Goal: Information Seeking & Learning: Learn about a topic

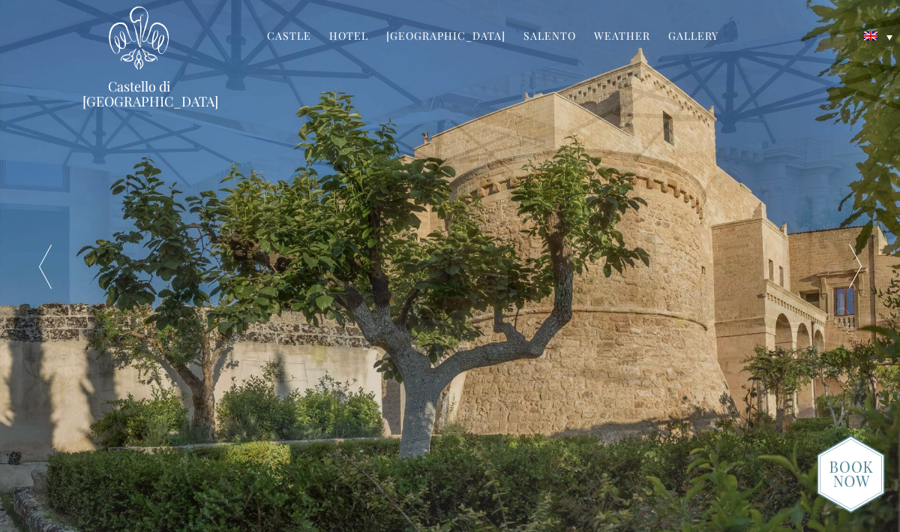
click at [351, 35] on link "Hotel" at bounding box center [348, 37] width 39 height 17
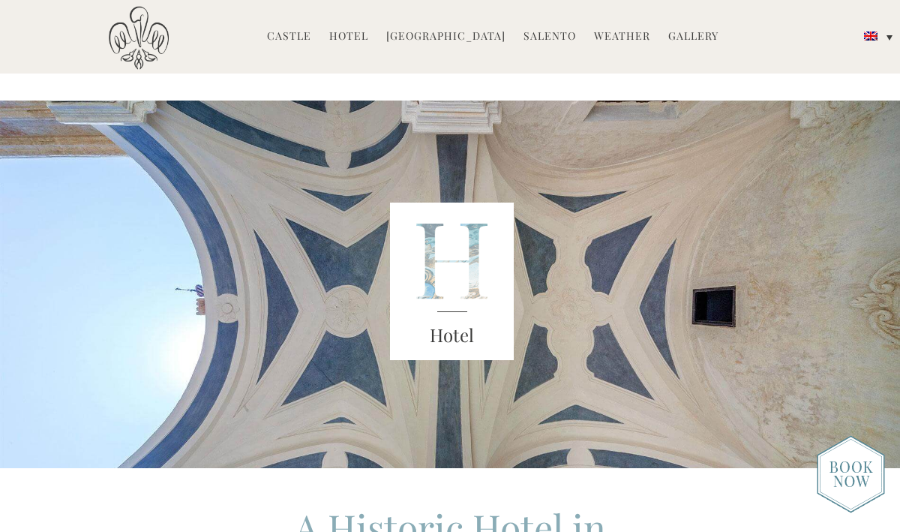
scroll to position [7, 0]
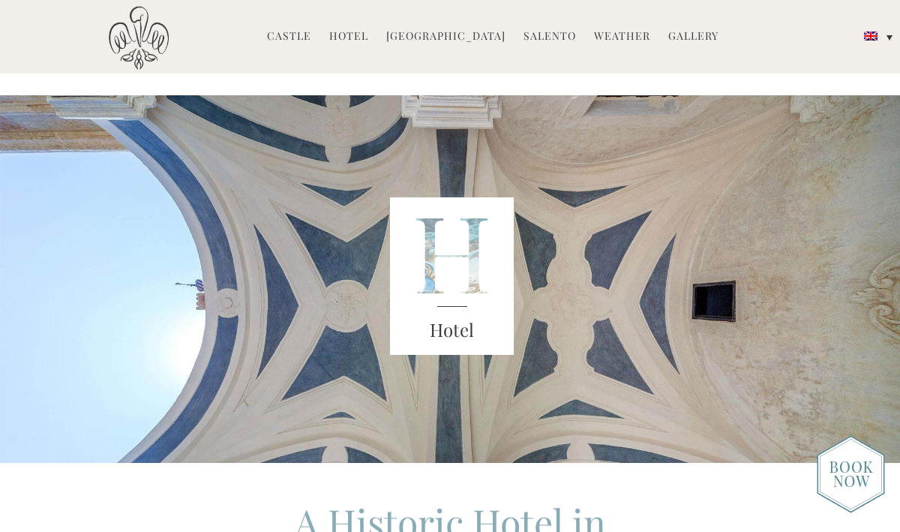
click at [358, 35] on link "Hotel" at bounding box center [348, 37] width 39 height 17
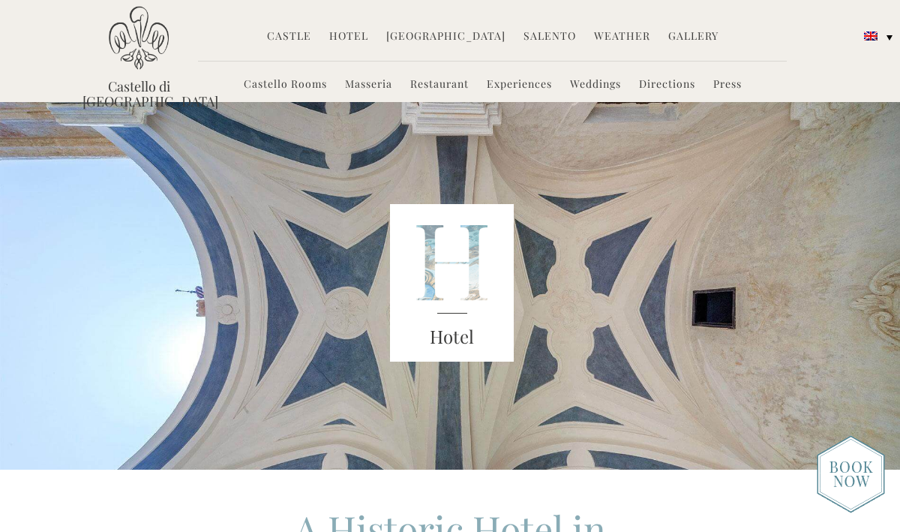
click at [674, 84] on link "Directions" at bounding box center [667, 85] width 56 height 17
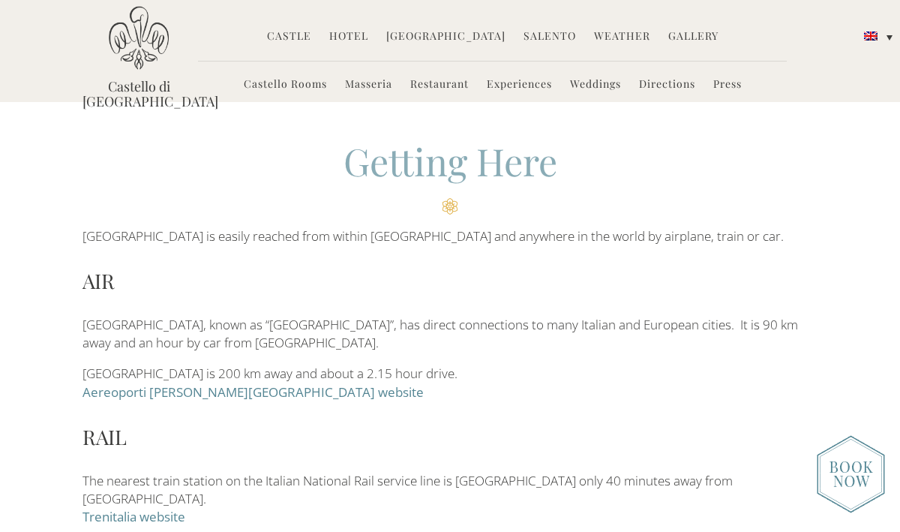
click at [356, 36] on link "Hotel" at bounding box center [348, 37] width 39 height 17
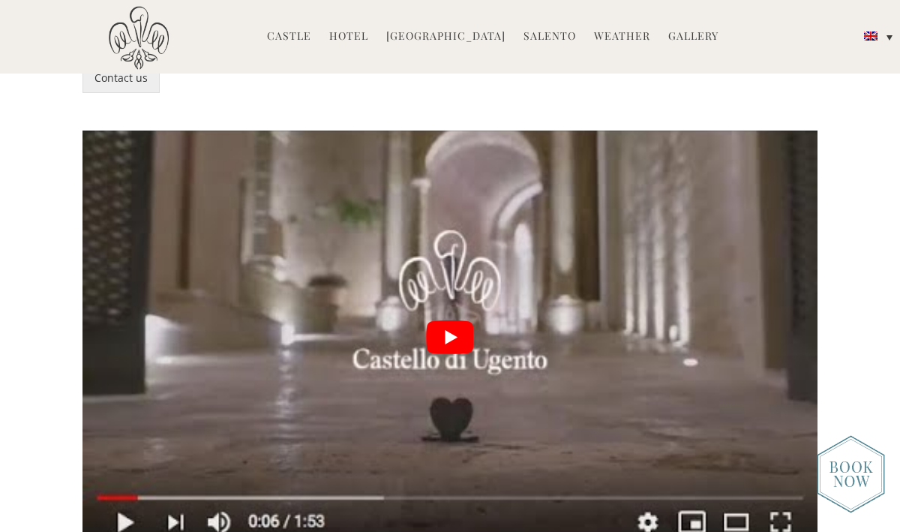
scroll to position [3356, 0]
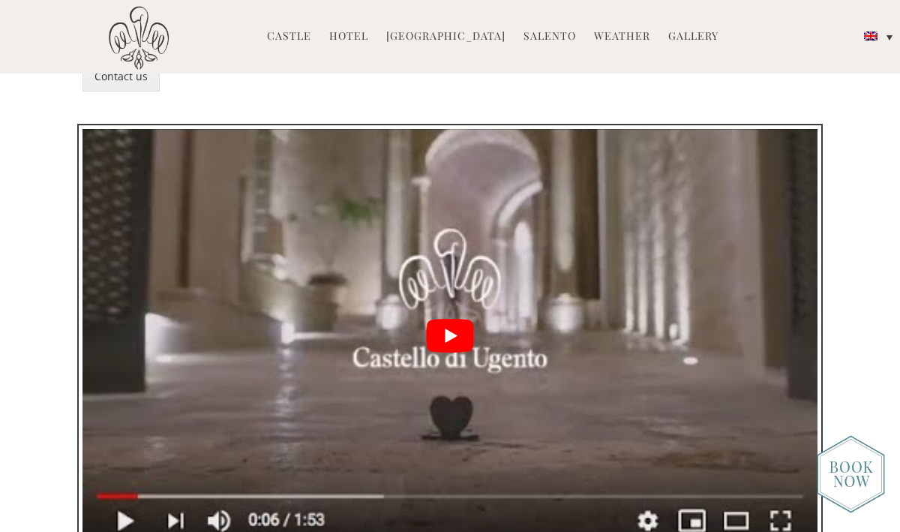
click at [449, 228] on button "play Youtube video" at bounding box center [450, 335] width 735 height 413
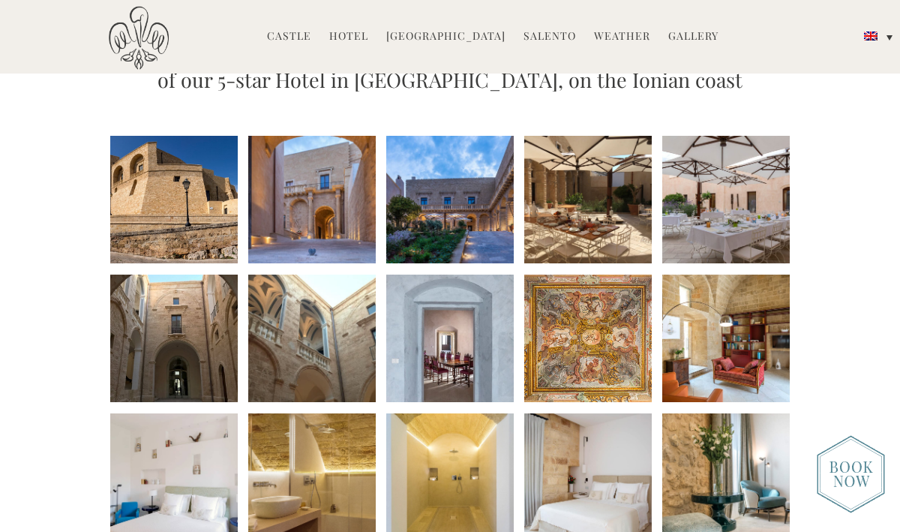
scroll to position [172, 0]
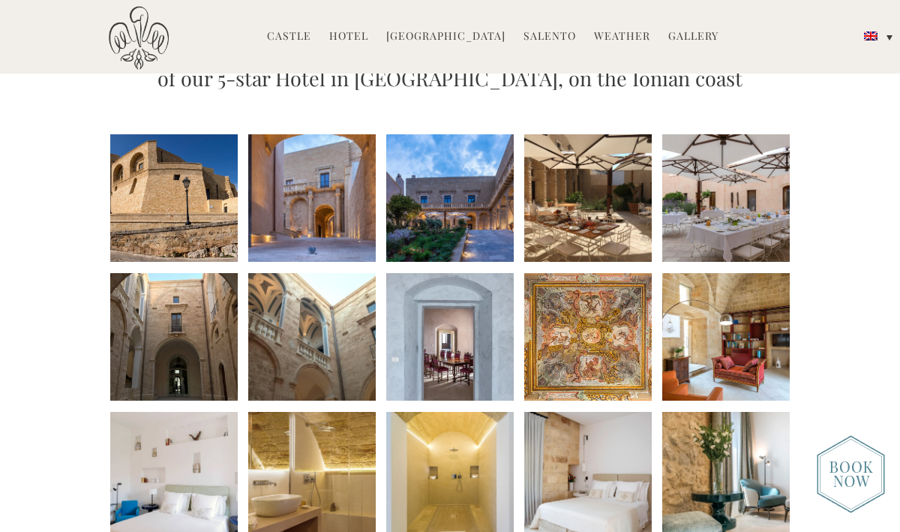
click at [459, 218] on li at bounding box center [450, 198] width 128 height 128
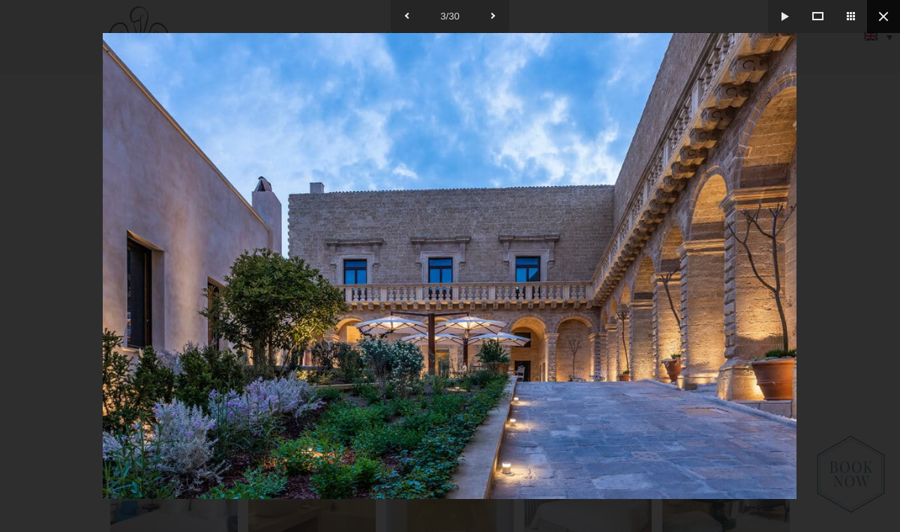
click at [880, 11] on button at bounding box center [883, 16] width 33 height 33
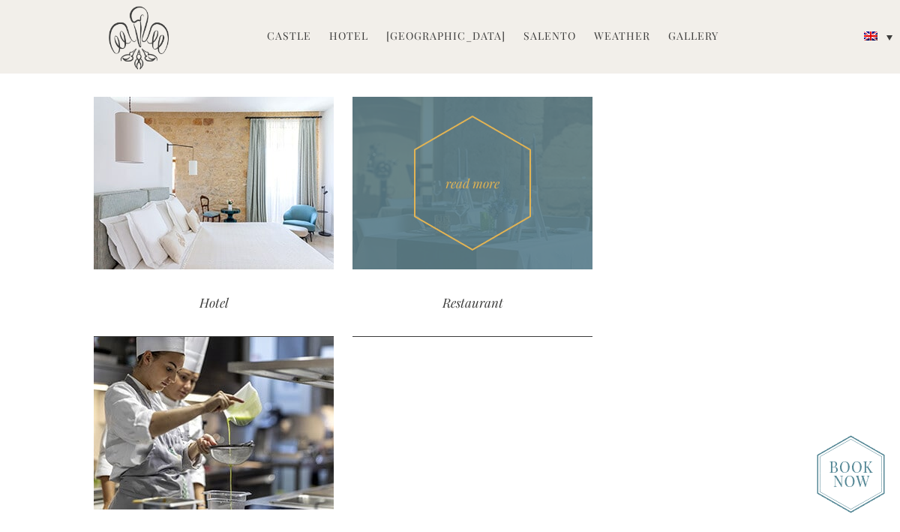
scroll to position [1665, 0]
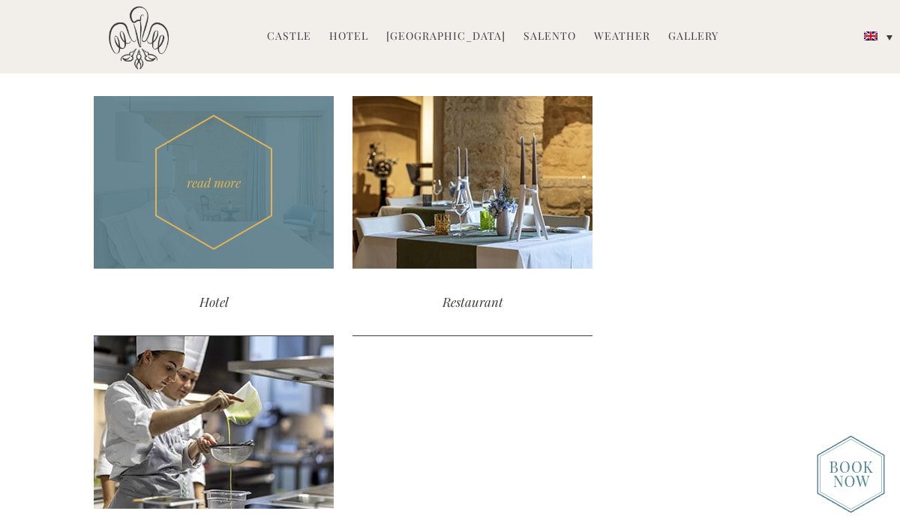
click at [211, 299] on div "Hotel" at bounding box center [214, 302] width 240 height 67
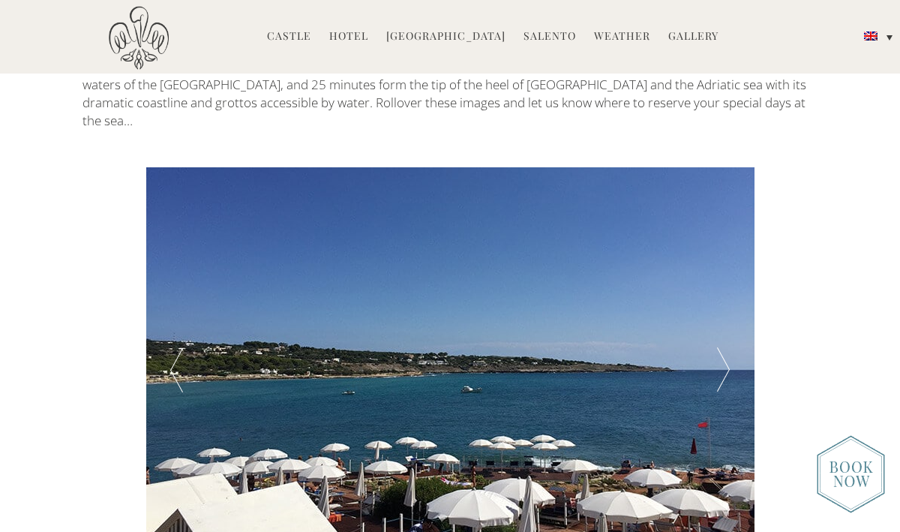
scroll to position [2350, 0]
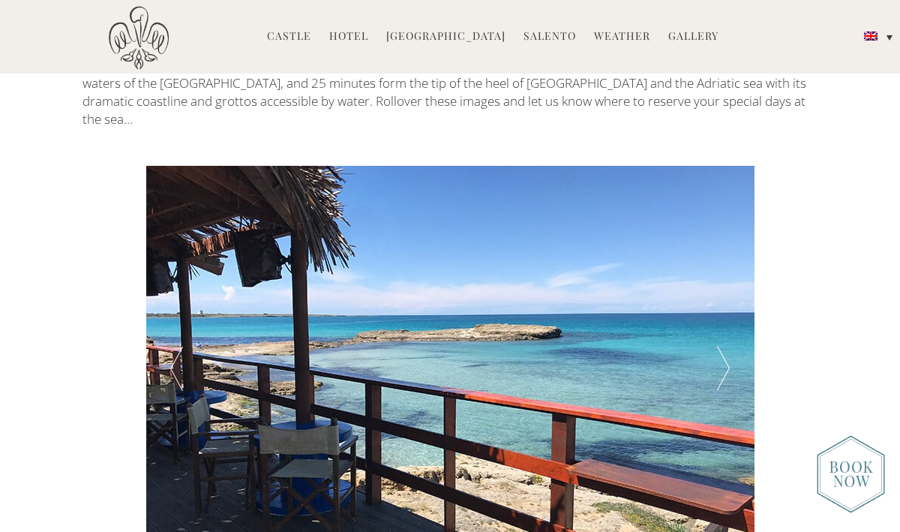
click at [719, 260] on div at bounding box center [723, 368] width 61 height 405
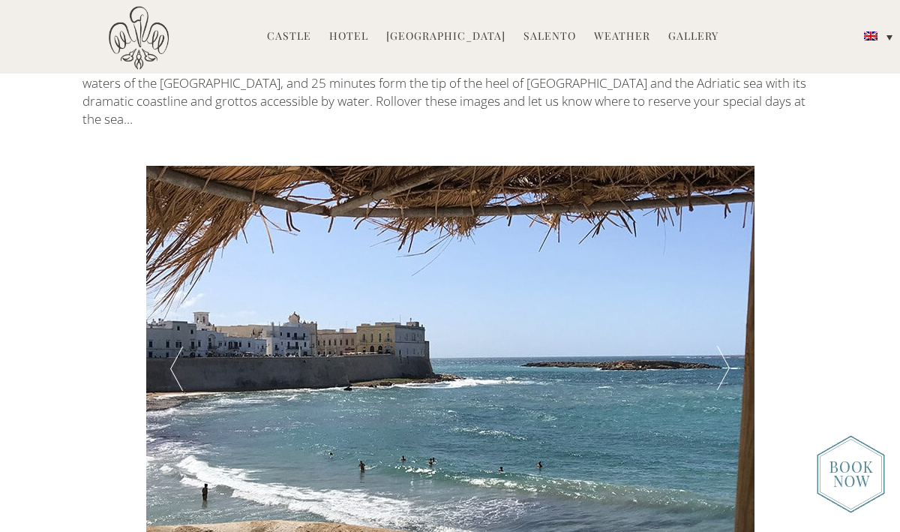
click at [719, 260] on div at bounding box center [723, 368] width 61 height 405
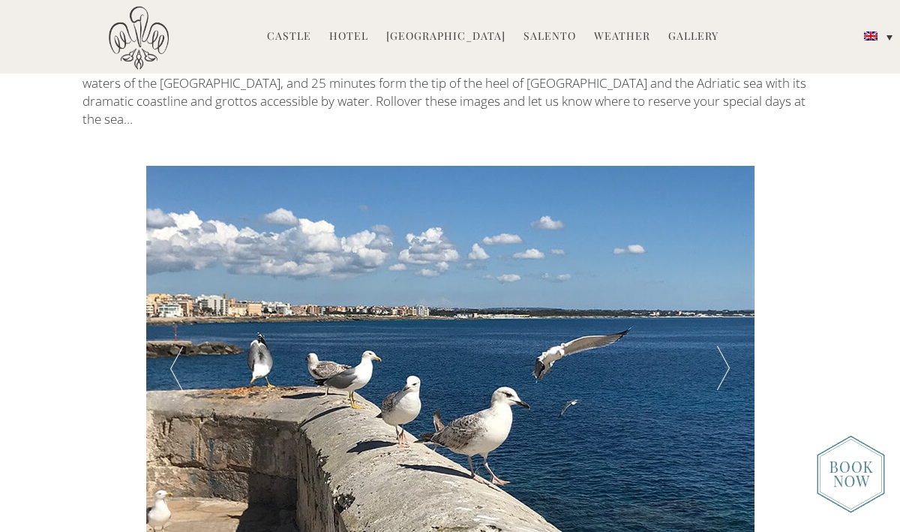
click at [719, 260] on div at bounding box center [723, 368] width 61 height 405
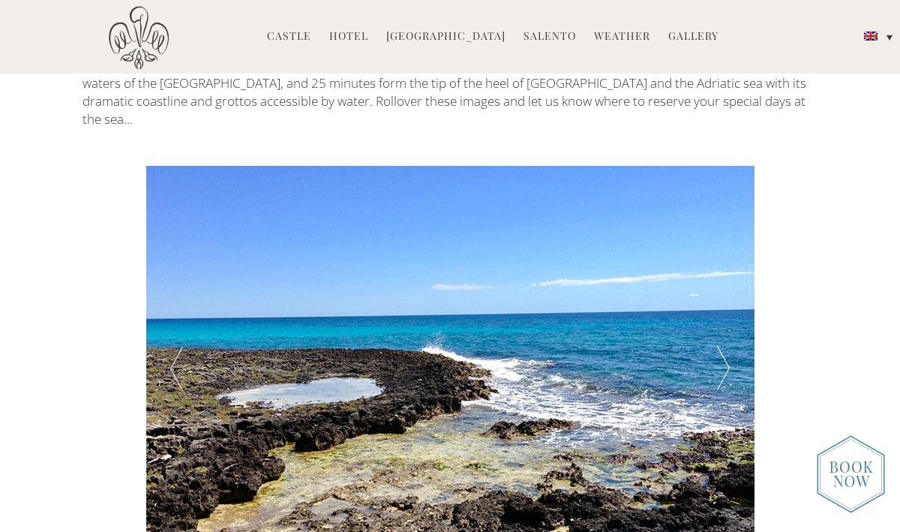
click at [719, 260] on div at bounding box center [723, 368] width 61 height 405
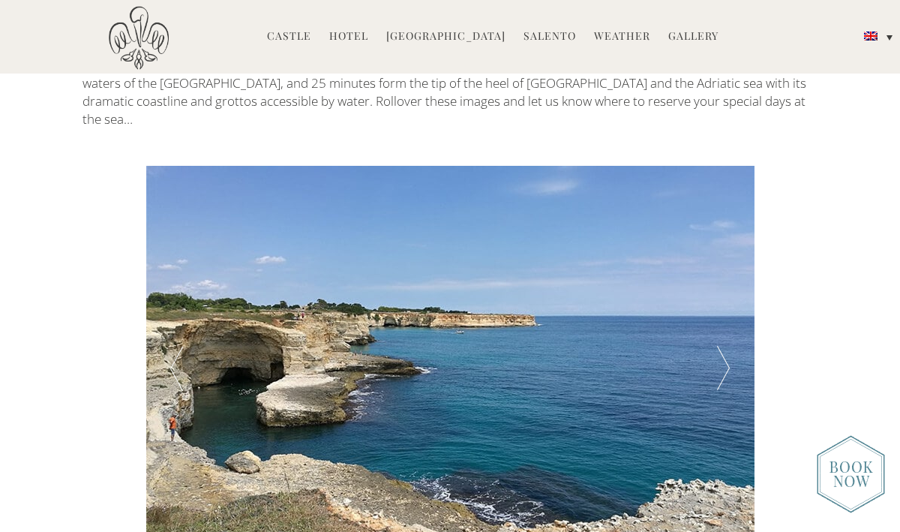
click at [719, 260] on div at bounding box center [723, 368] width 61 height 405
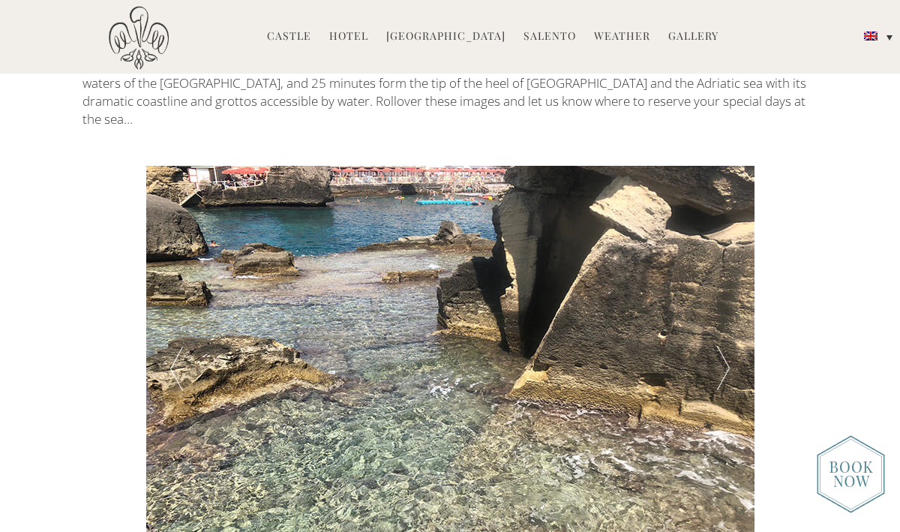
click at [719, 260] on div at bounding box center [723, 368] width 61 height 405
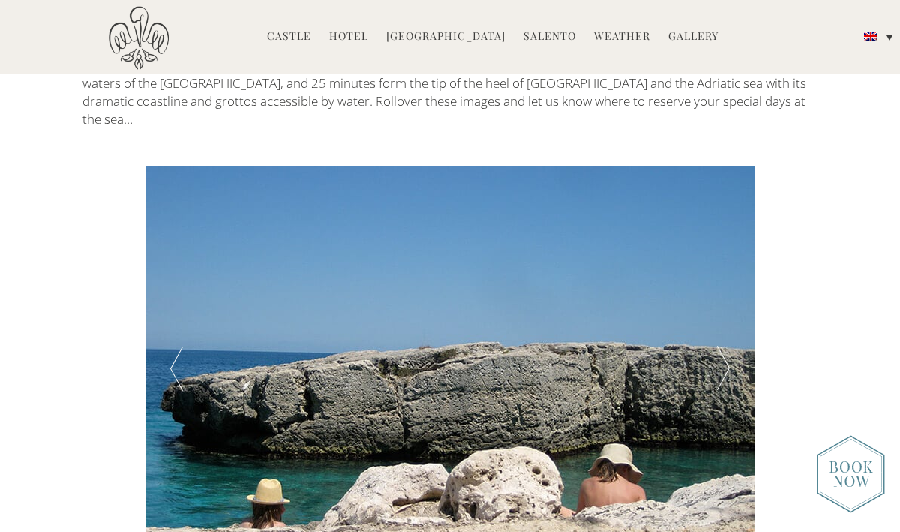
click at [719, 260] on div at bounding box center [723, 368] width 61 height 405
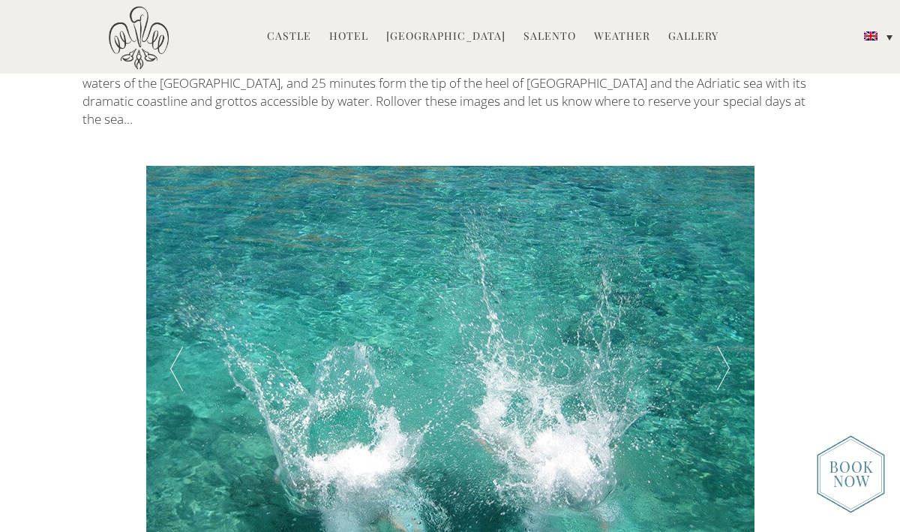
click at [719, 260] on div at bounding box center [723, 368] width 61 height 405
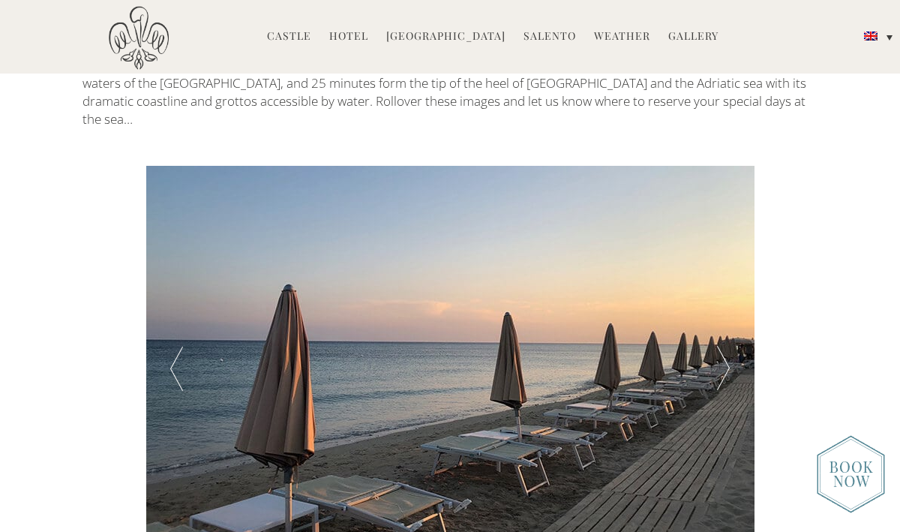
click at [719, 260] on div at bounding box center [723, 368] width 61 height 405
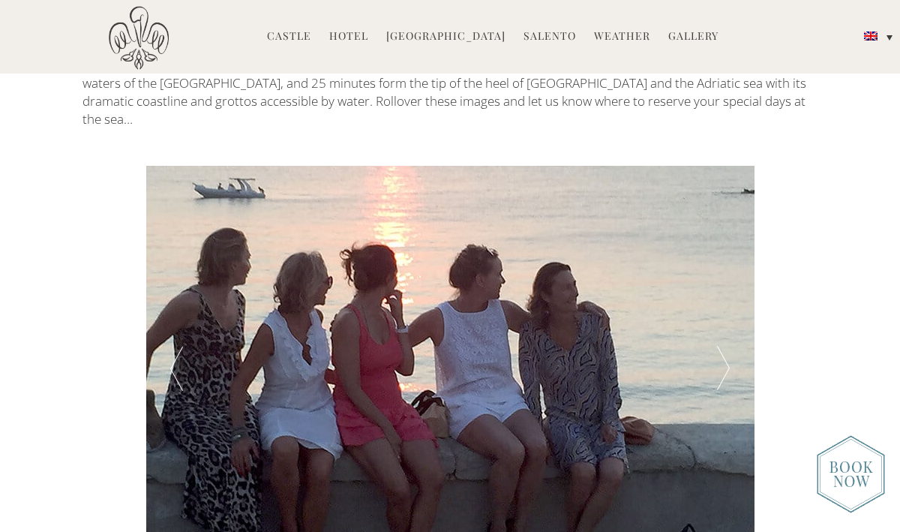
click at [719, 260] on div at bounding box center [723, 368] width 61 height 405
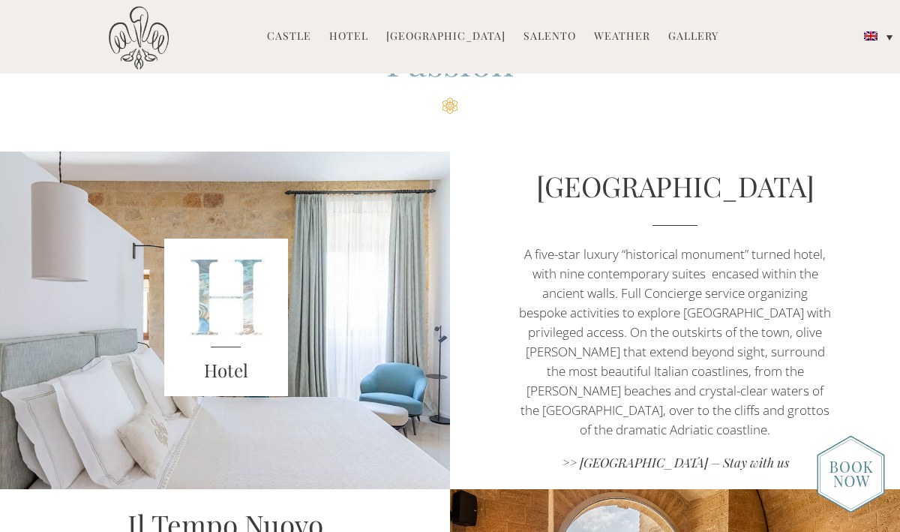
scroll to position [584, 0]
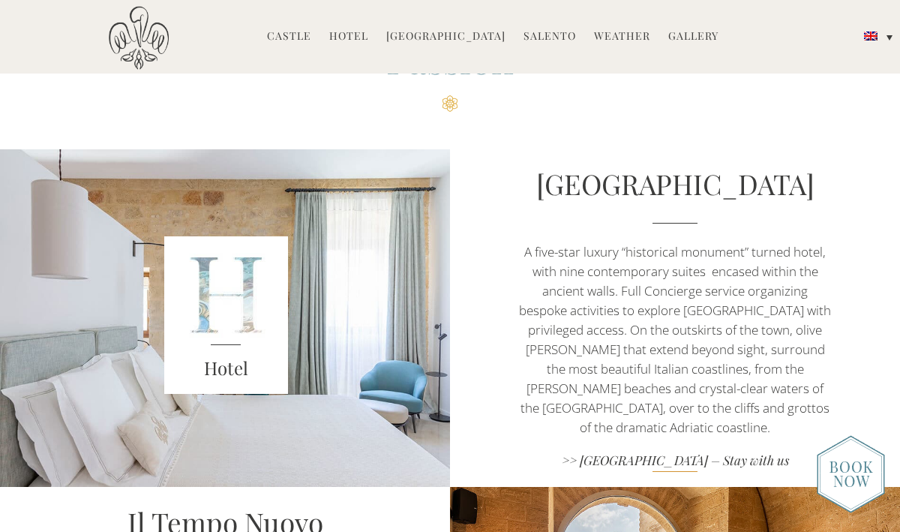
click at [611, 452] on link ">> [GEOGRAPHIC_DATA] – Stay with us" at bounding box center [675, 462] width 315 height 20
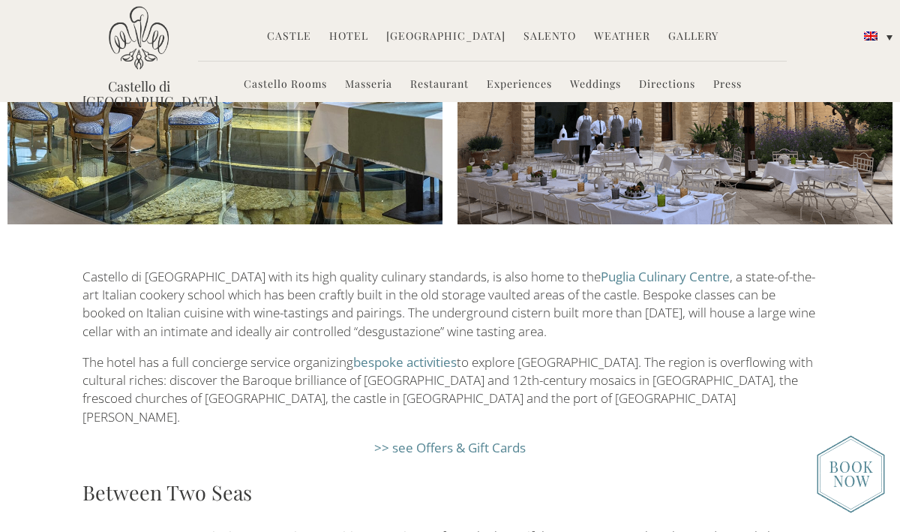
scroll to position [1876, 0]
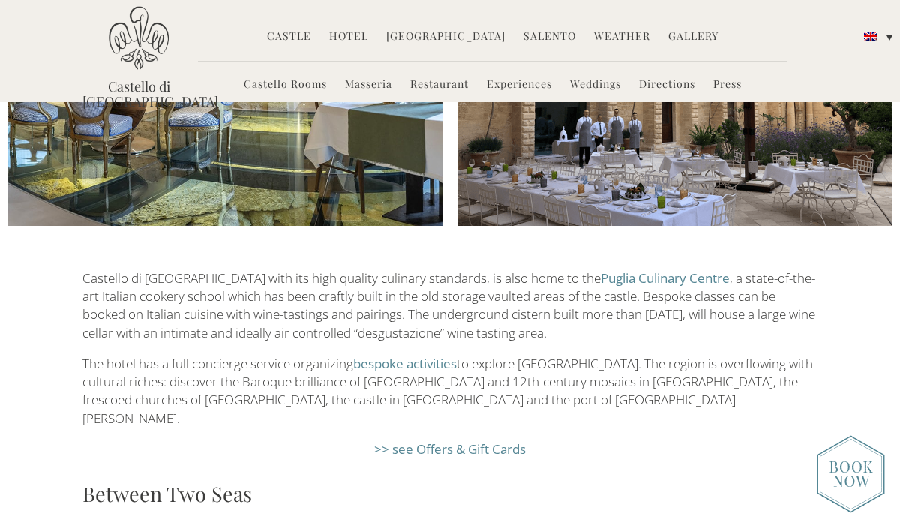
click at [473, 440] on link ">> see Offers & Gift Cards" at bounding box center [450, 448] width 152 height 17
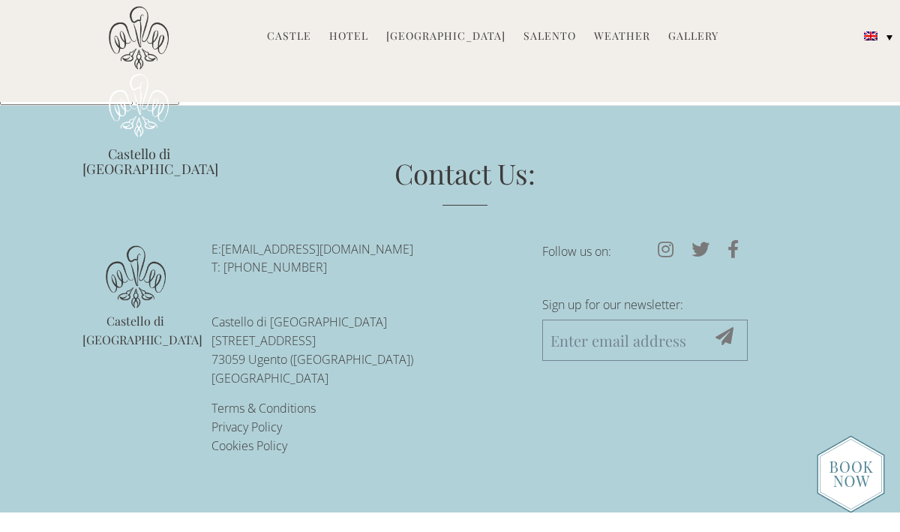
click at [538, 36] on link "Salento" at bounding box center [550, 37] width 53 height 17
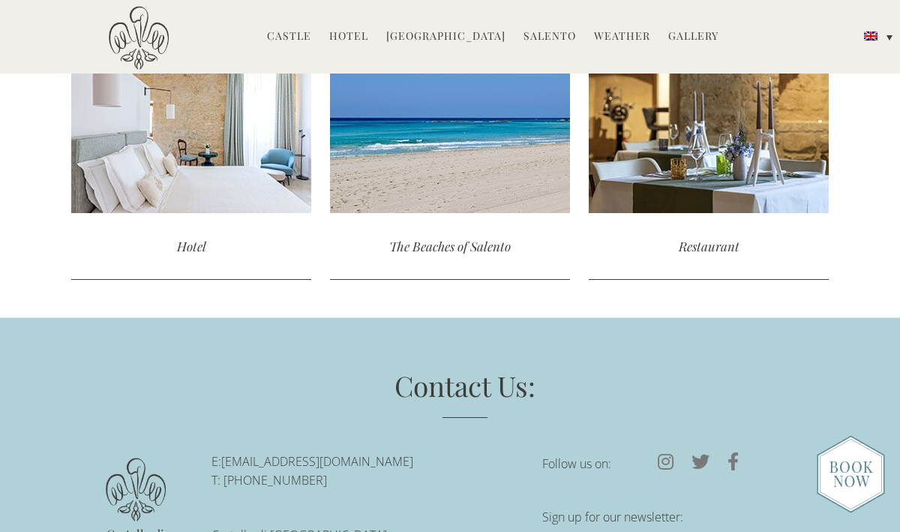
scroll to position [4788, 0]
